Goal: Entertainment & Leisure: Consume media (video, audio)

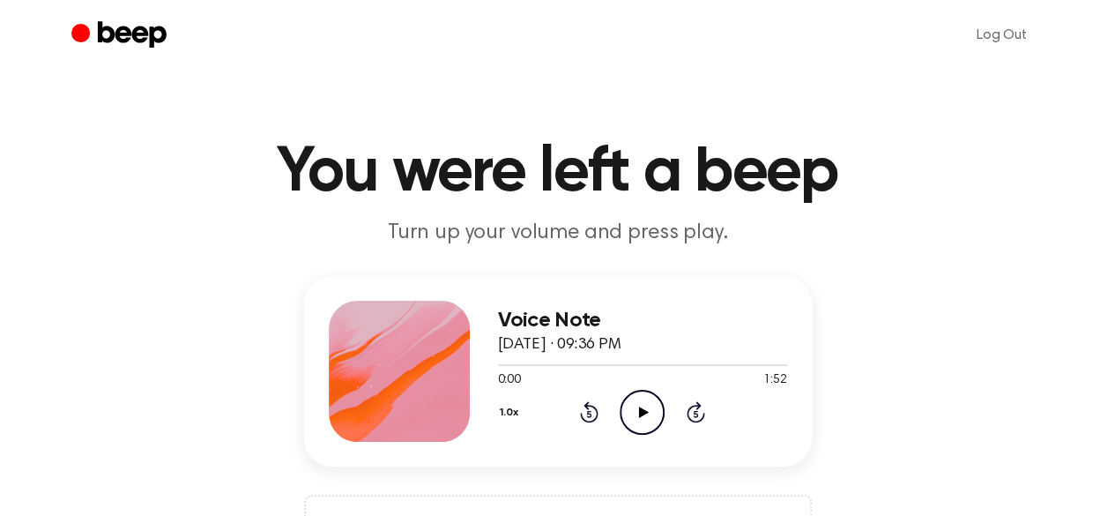
click at [624, 405] on icon "Play Audio" at bounding box center [642, 412] width 45 height 45
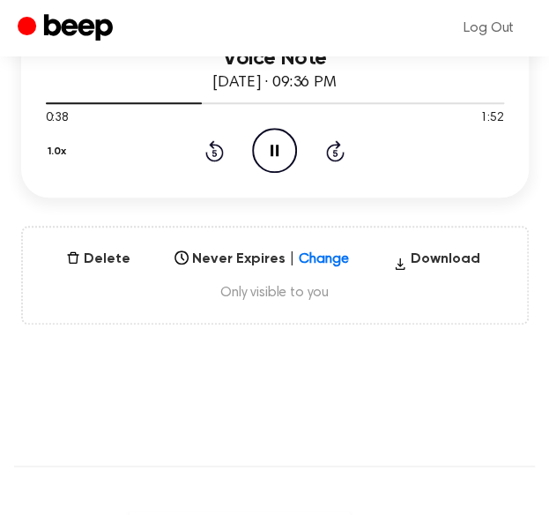
scroll to position [176, 0]
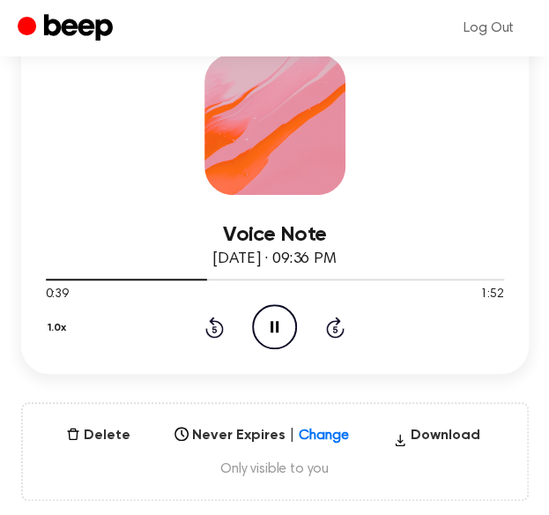
drag, startPoint x: 182, startPoint y: 281, endPoint x: 35, endPoint y: 272, distance: 146.6
click at [35, 272] on div "Voice Note [DATE] · 09:36 PM 0:39 1:52 Your browser does not support the [objec…" at bounding box center [275, 201] width 508 height 345
drag, startPoint x: 197, startPoint y: 280, endPoint x: 111, endPoint y: 276, distance: 85.6
click at [111, 276] on div at bounding box center [275, 278] width 458 height 14
click at [264, 331] on icon "Pause Audio" at bounding box center [274, 326] width 45 height 45
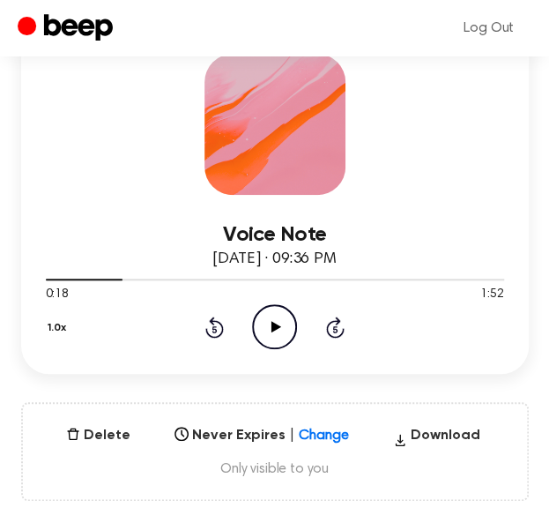
click at [265, 322] on icon "Play Audio" at bounding box center [274, 326] width 45 height 45
click at [109, 278] on div at bounding box center [88, 279] width 85 height 2
click at [145, 274] on div at bounding box center [275, 278] width 458 height 14
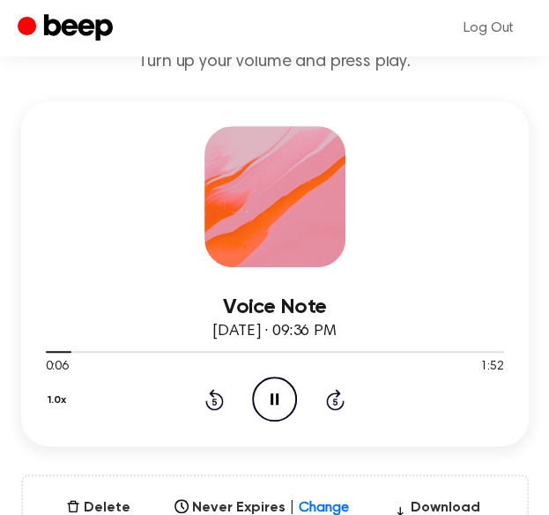
scroll to position [88, 0]
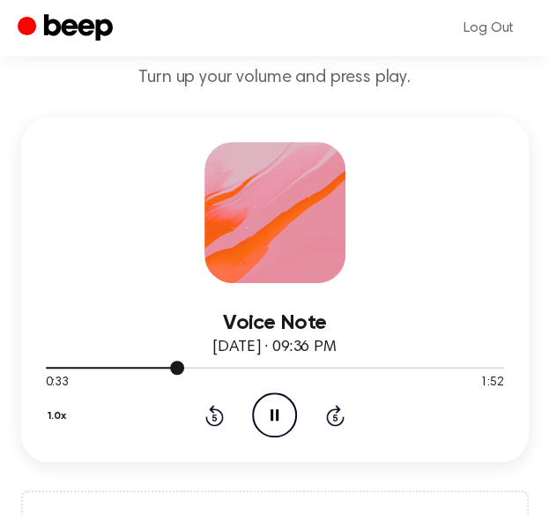
drag, startPoint x: 167, startPoint y: 366, endPoint x: 151, endPoint y: 367, distance: 16.8
click at [151, 367] on div at bounding box center [275, 367] width 458 height 14
